Goal: Find specific page/section

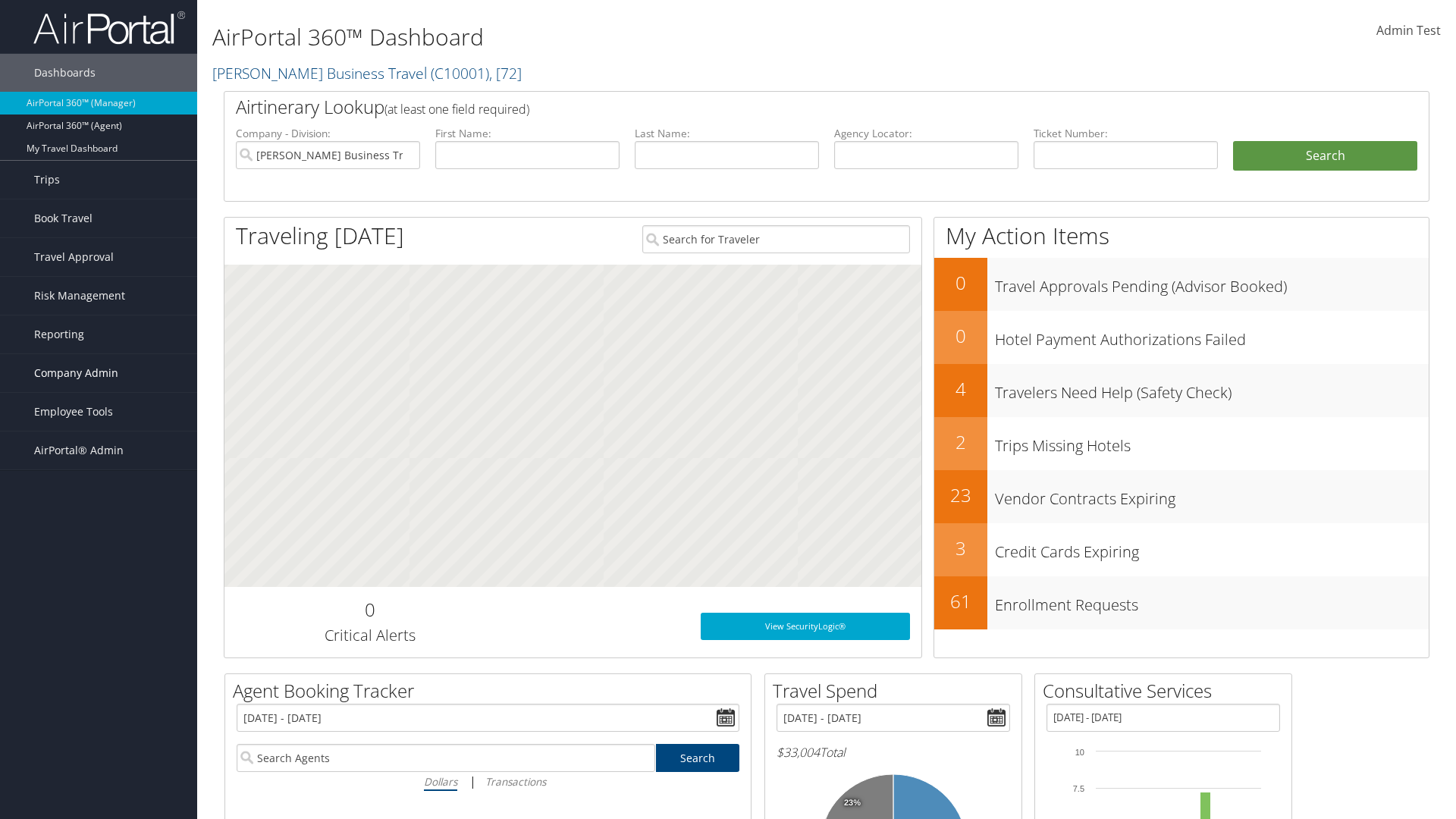
click at [98, 373] on span "Company Admin" at bounding box center [76, 373] width 84 height 38
click at [0, 0] on link "People" at bounding box center [0, 0] width 0 height 0
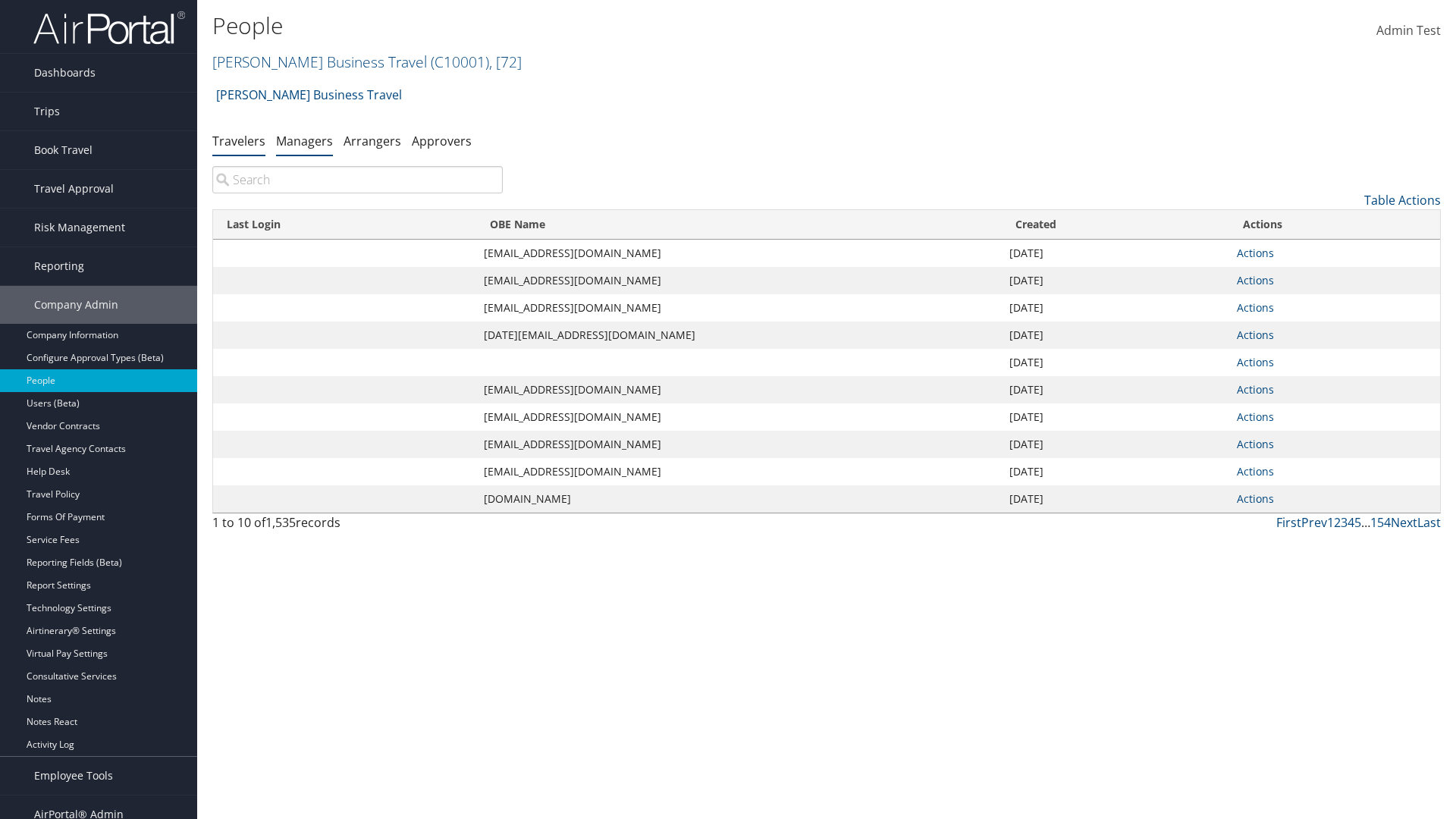
click at [304, 140] on link "Managers" at bounding box center [304, 141] width 57 height 16
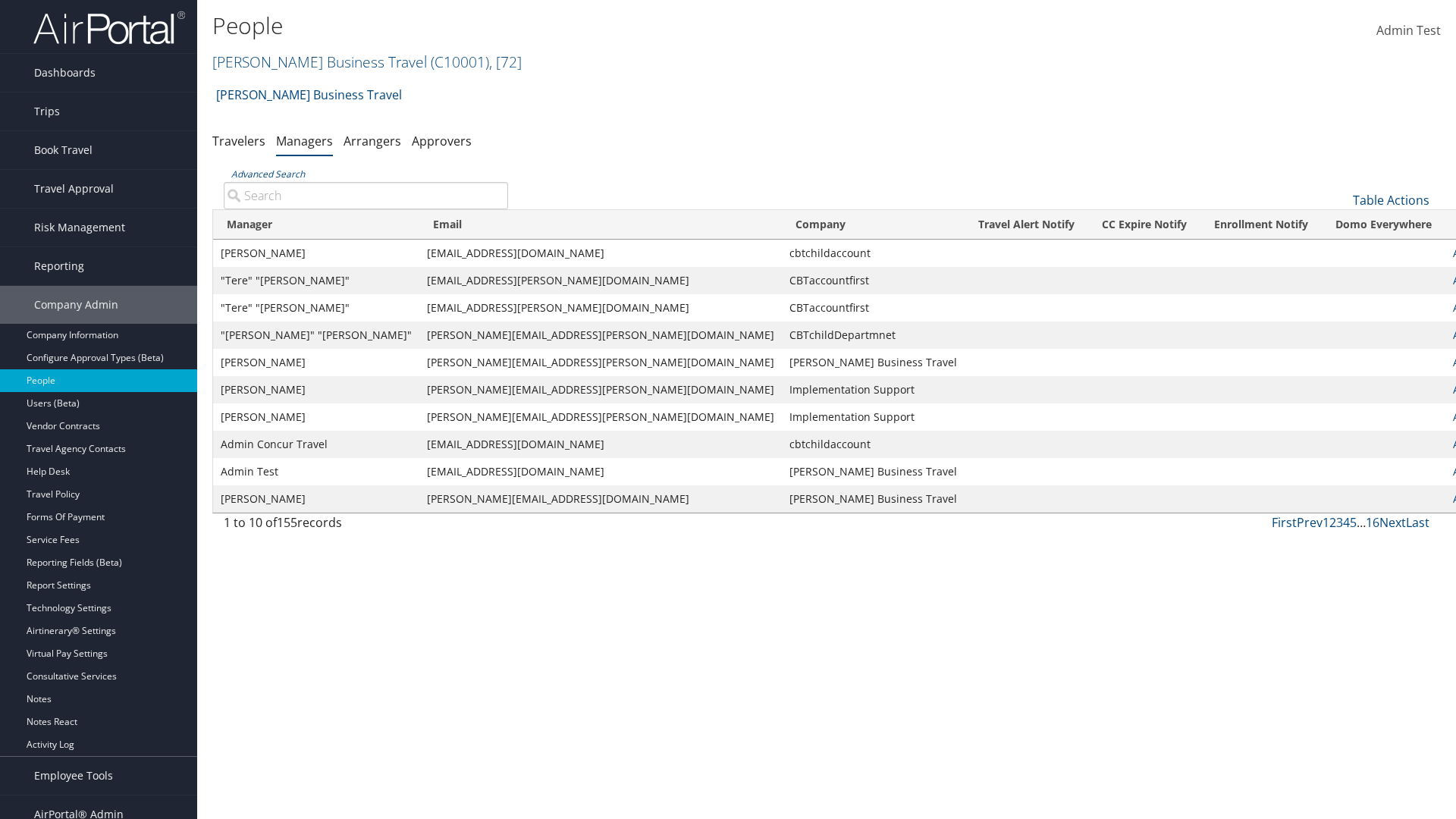
click at [365, 195] on input "Advanced Search" at bounding box center [365, 196] width 284 height 28
type input "Leon Rosenberg"
click at [365, 195] on input "Leon Rosenberg" at bounding box center [365, 196] width 284 height 28
type input "Non-existing Name"
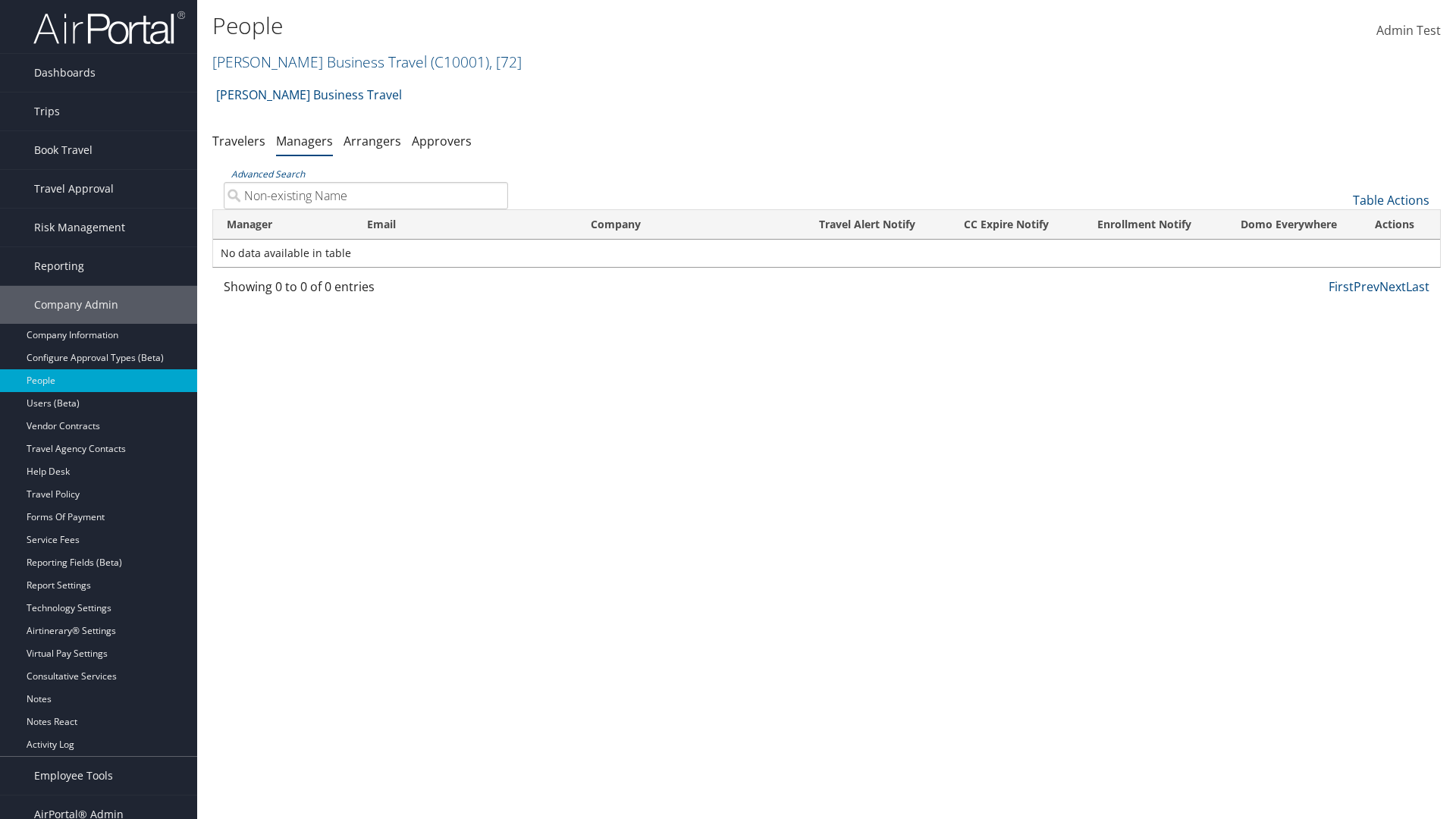
click at [365, 195] on input "Non-existing Name" at bounding box center [365, 196] width 284 height 28
type input "aroseyoutlook@test1241094.com"
